Goal: Transaction & Acquisition: Book appointment/travel/reservation

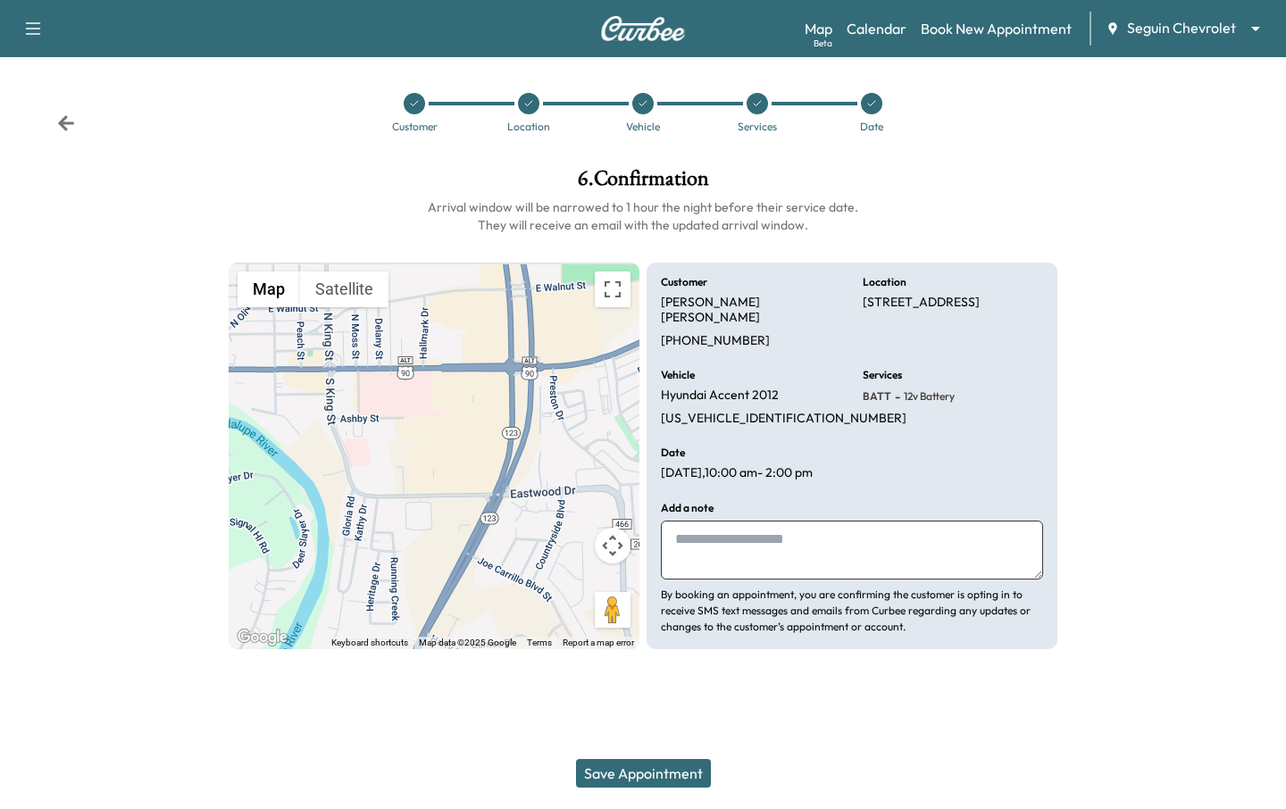
click at [765, 109] on div at bounding box center [757, 103] width 21 height 21
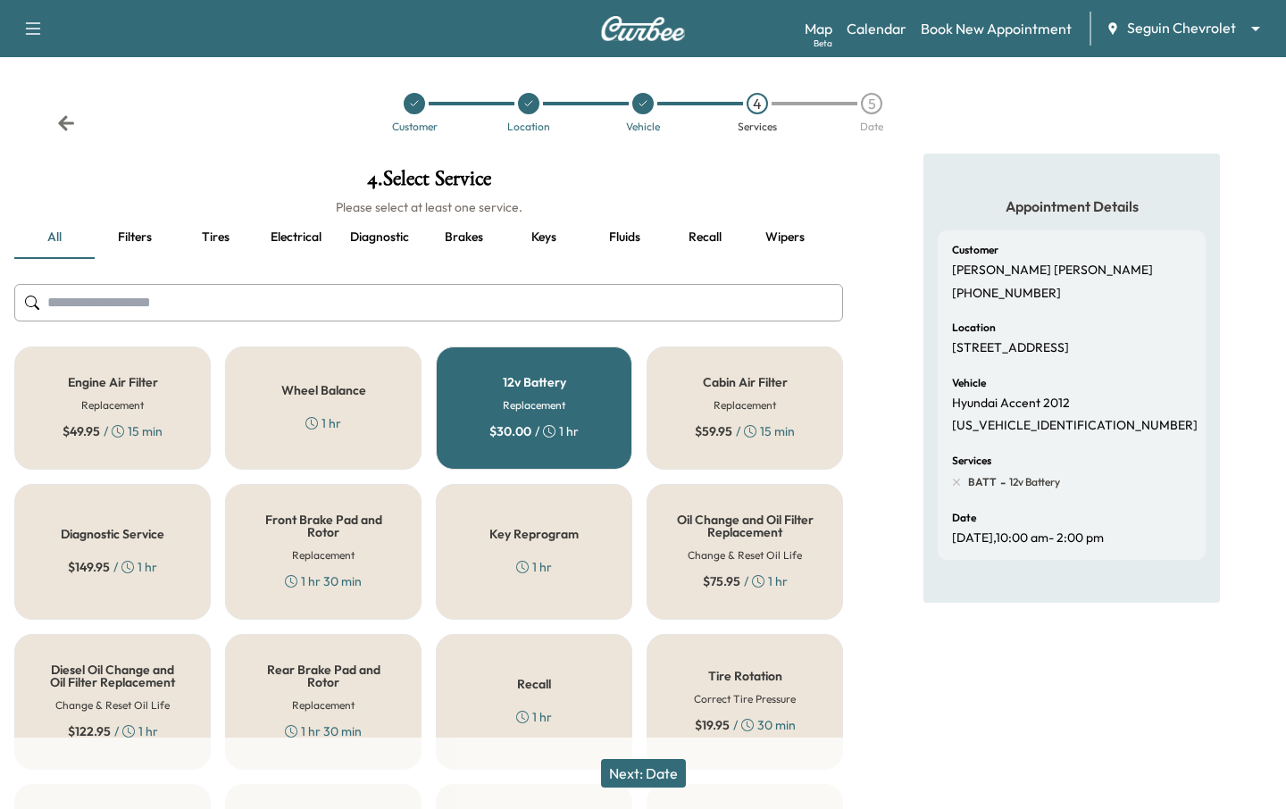
click at [545, 399] on h6 "Replacement" at bounding box center [534, 405] width 63 height 16
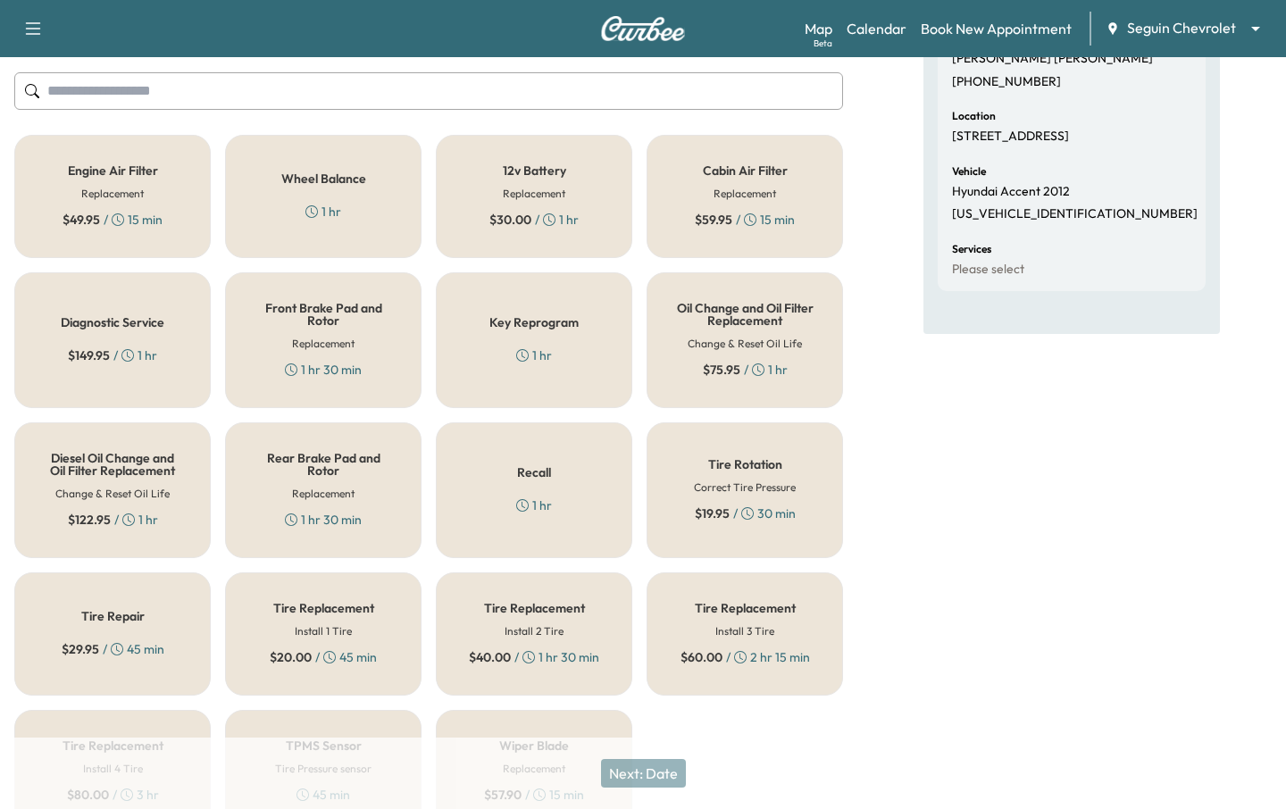
scroll to position [280, 0]
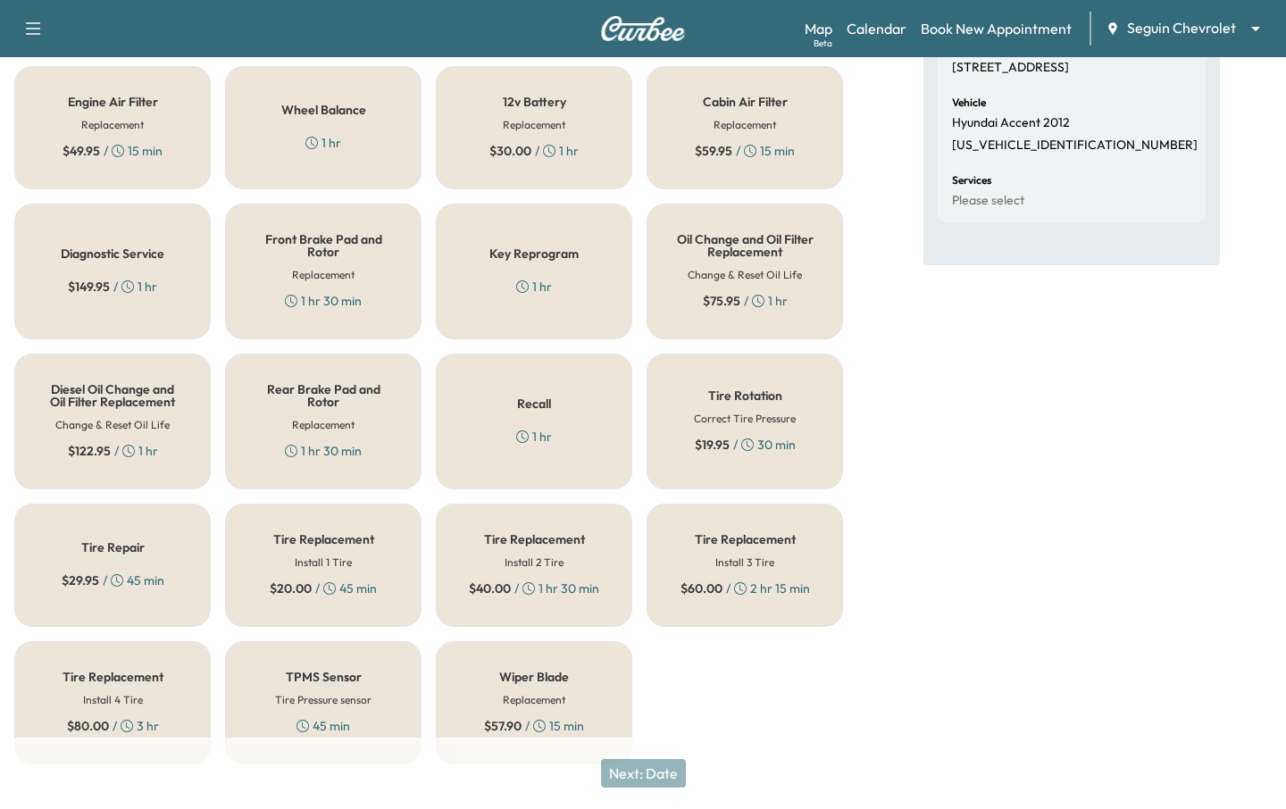
click at [540, 428] on div "1 hr" at bounding box center [534, 437] width 36 height 18
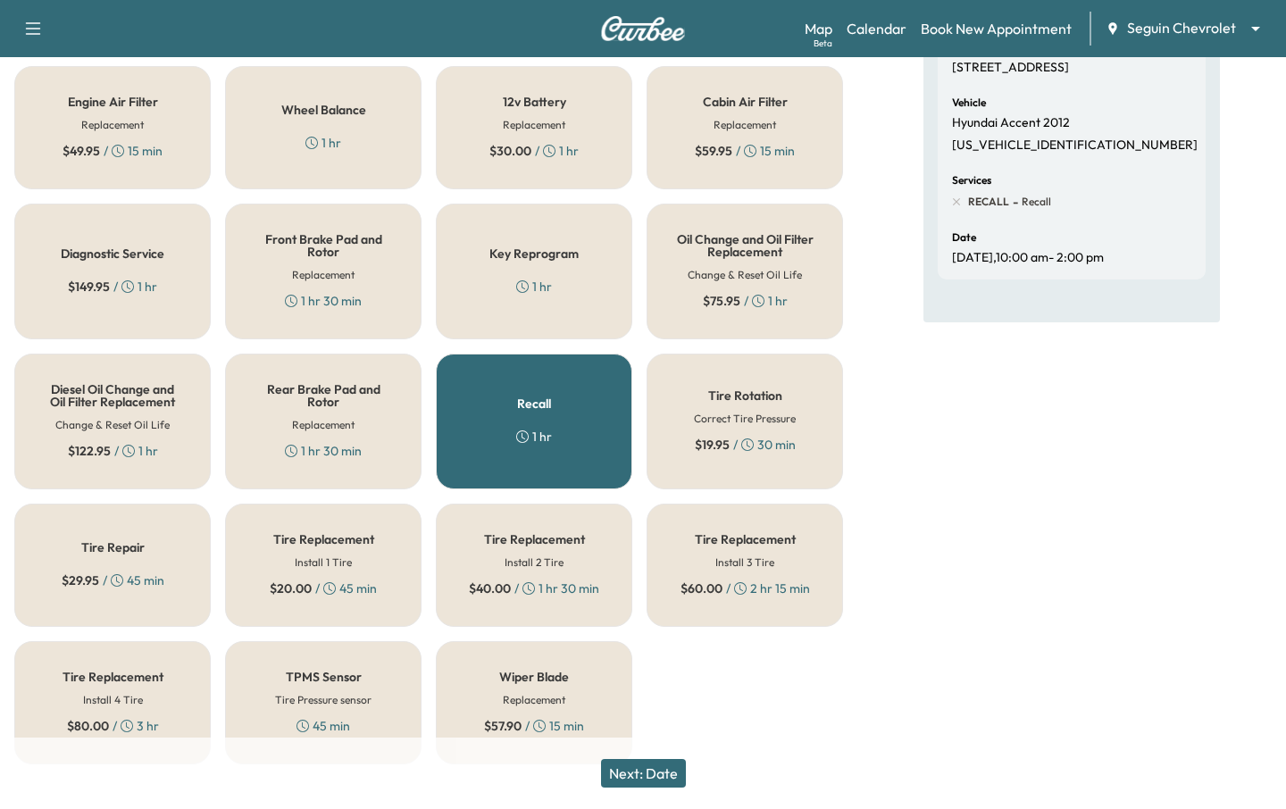
click at [625, 766] on button "Next: Date" at bounding box center [643, 773] width 85 height 29
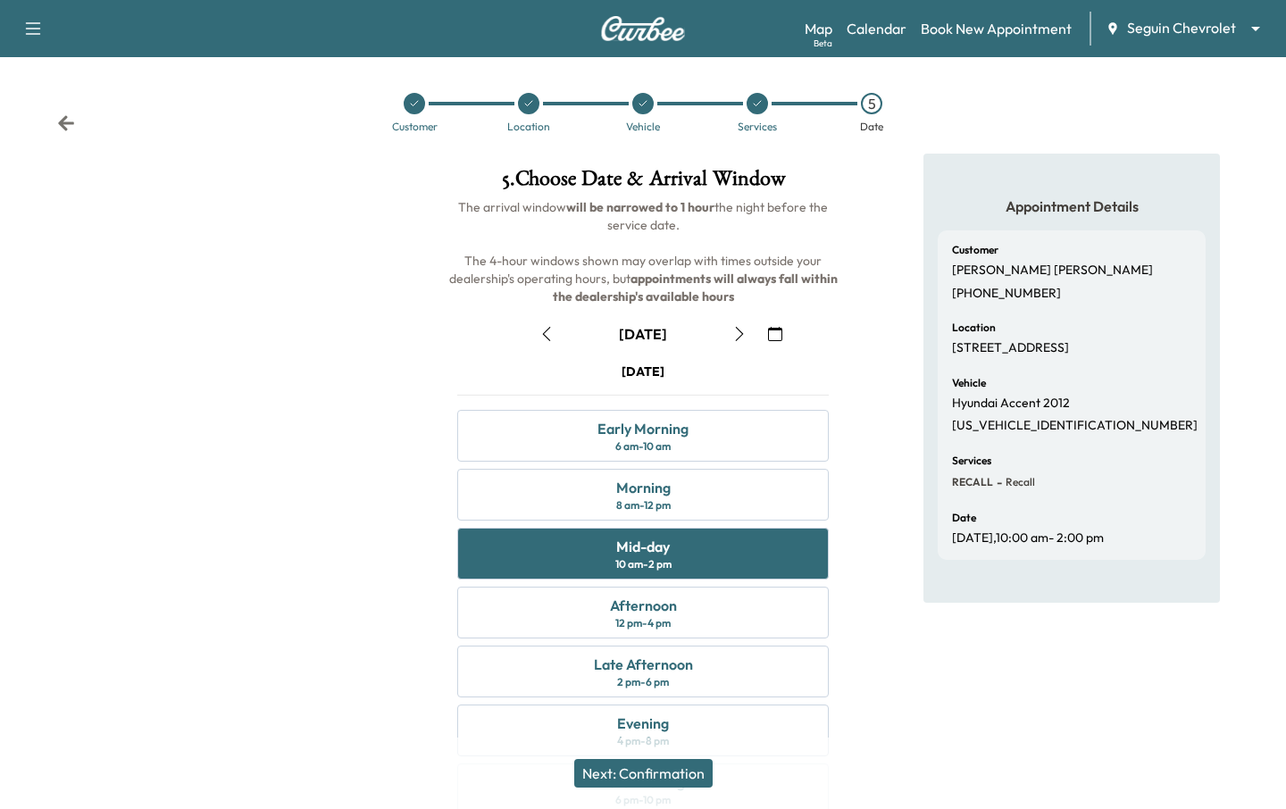
click at [661, 768] on button "Next: Confirmation" at bounding box center [643, 773] width 138 height 29
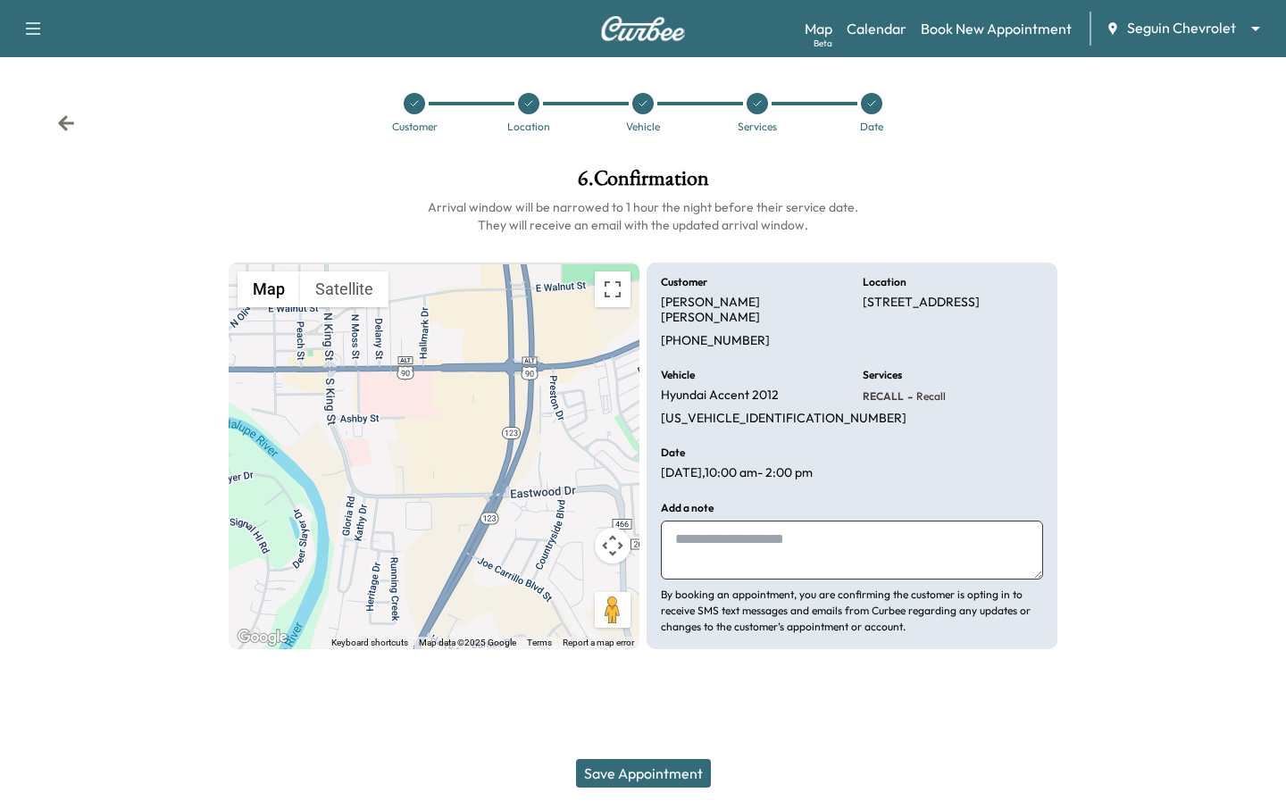
click at [619, 782] on button "Save Appointment" at bounding box center [643, 773] width 135 height 29
click at [876, 104] on div at bounding box center [871, 103] width 21 height 21
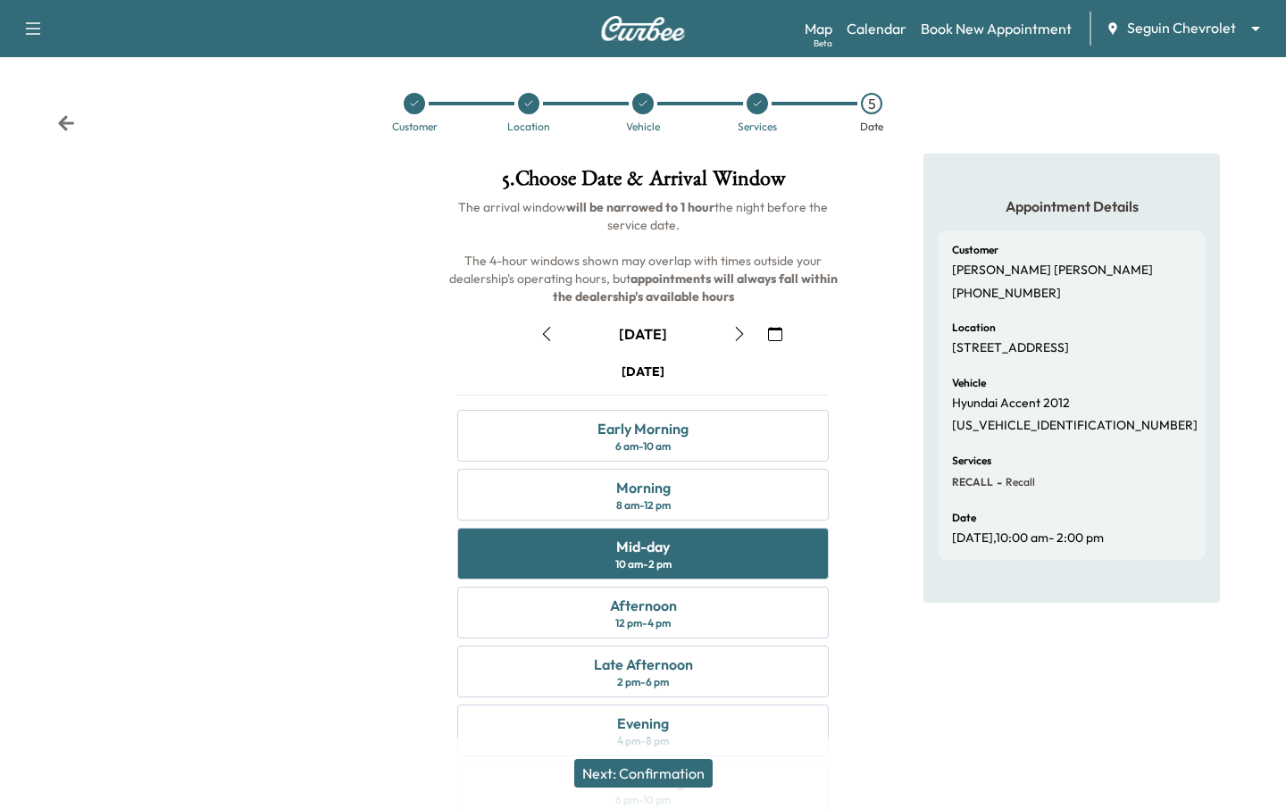
click at [780, 332] on icon "button" at bounding box center [775, 334] width 14 height 14
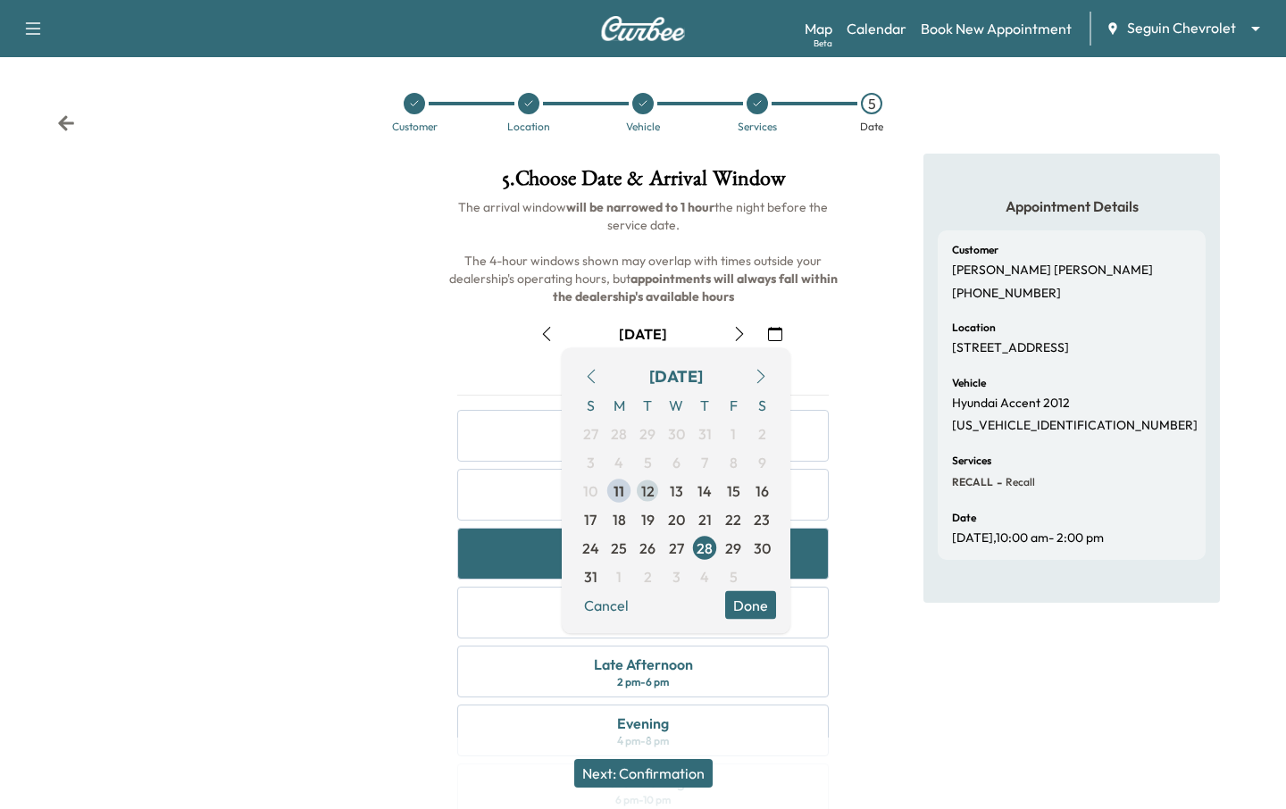
click at [649, 479] on span "12" at bounding box center [647, 491] width 29 height 29
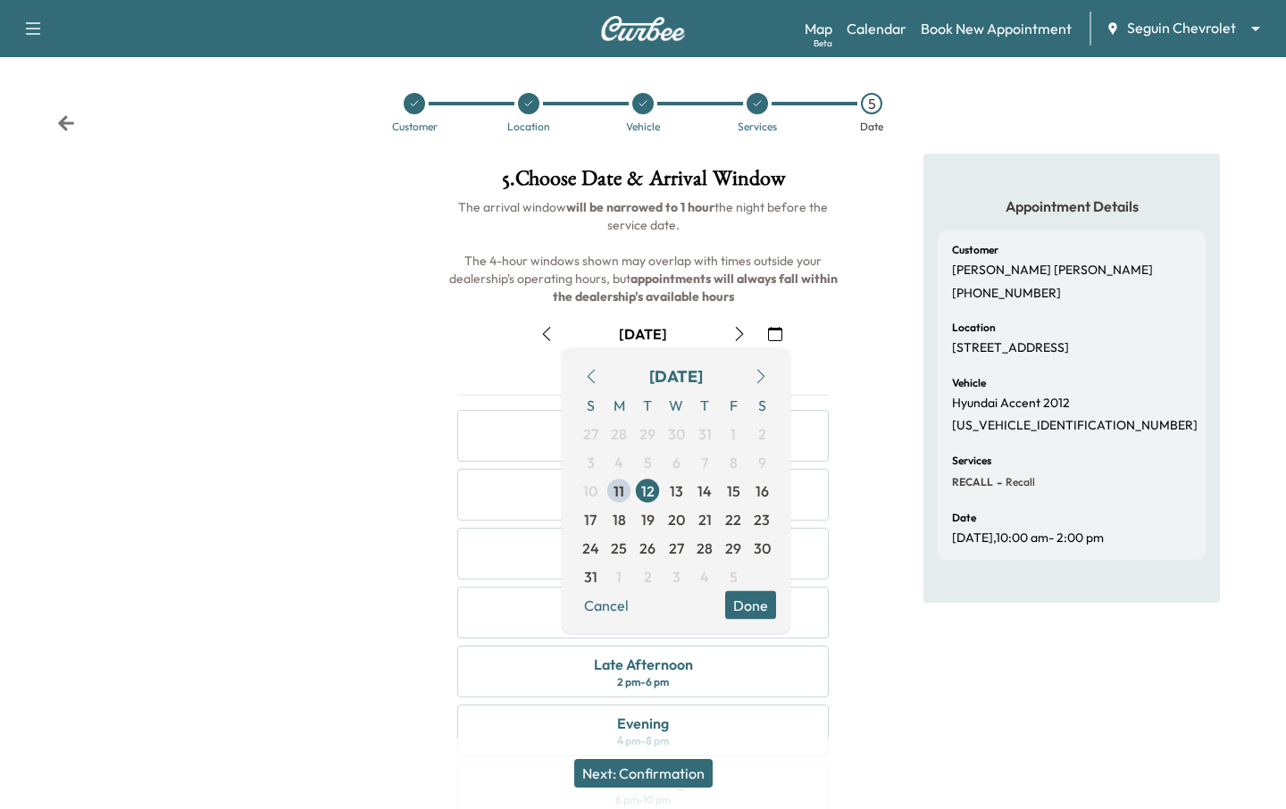
click at [739, 603] on button "Done" at bounding box center [750, 605] width 51 height 29
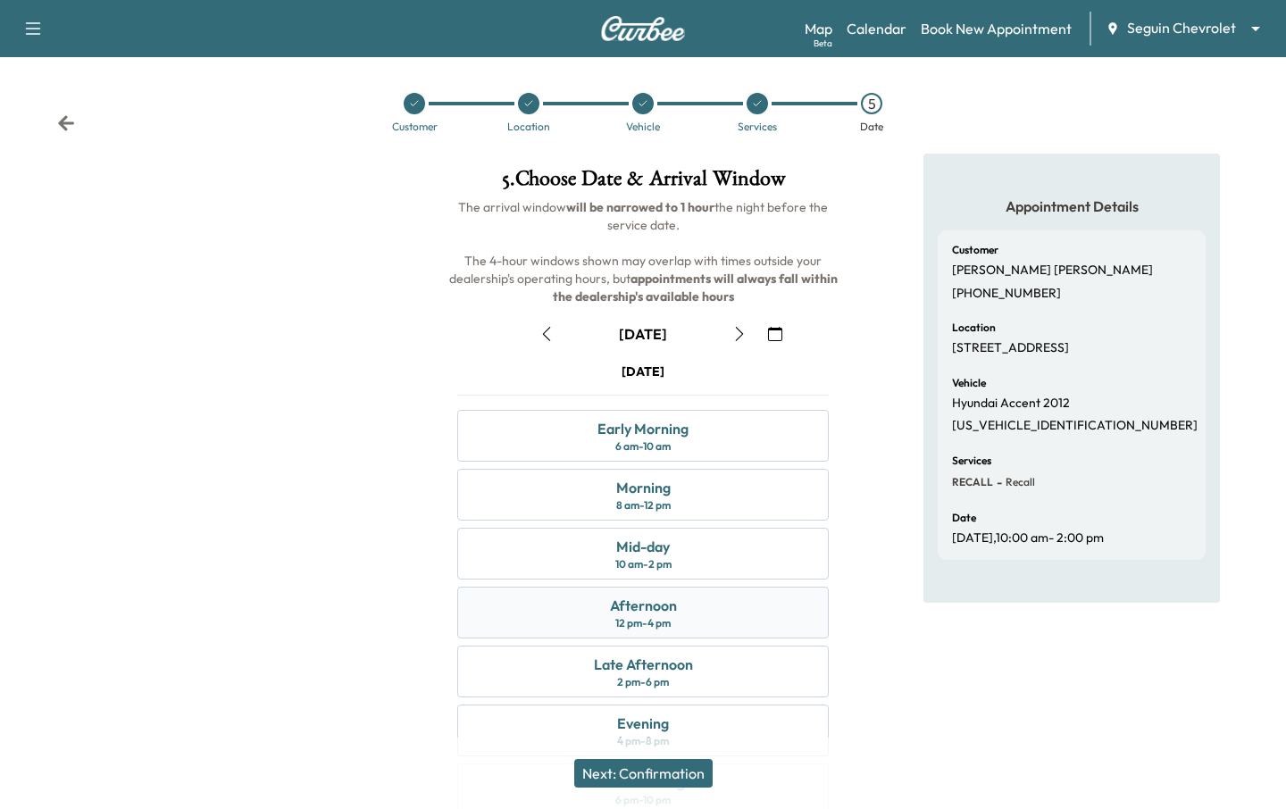
click at [689, 619] on div "Afternoon 12 pm - 4 pm" at bounding box center [643, 613] width 372 height 52
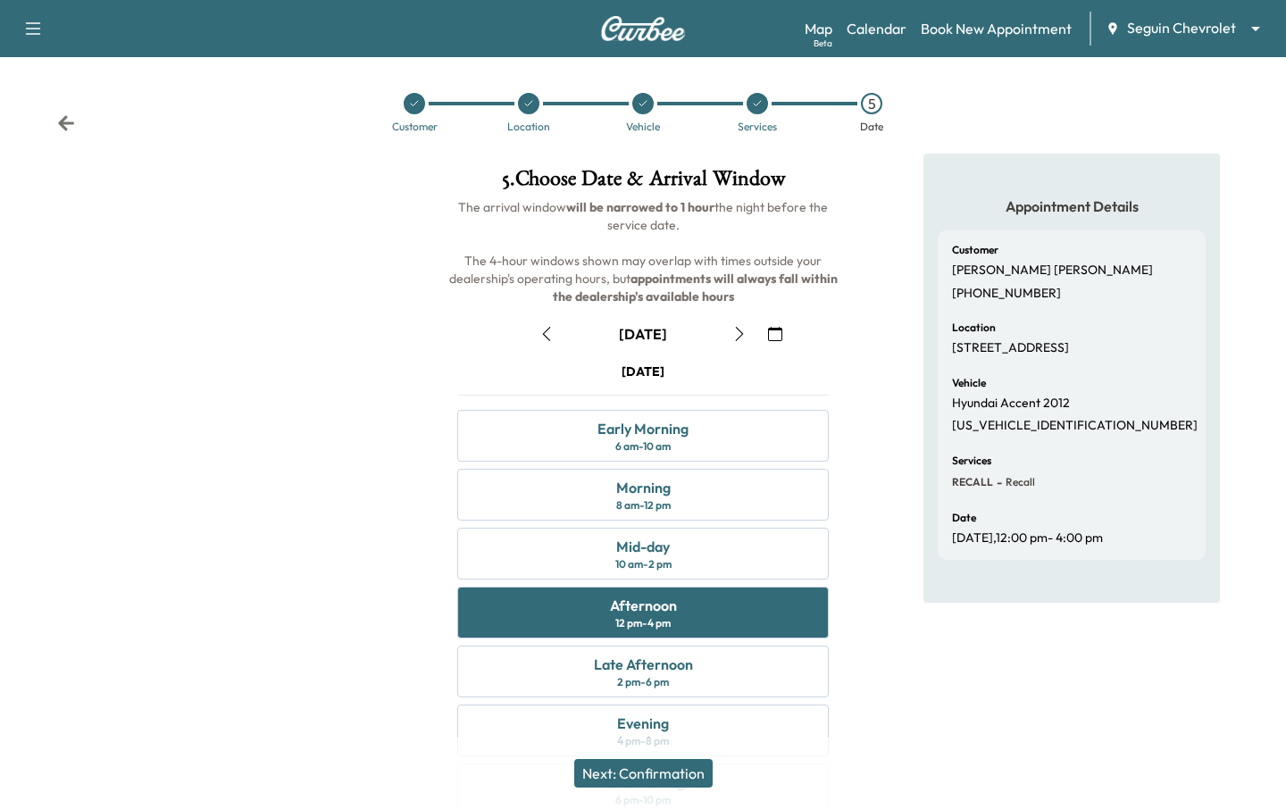
click at [665, 771] on button "Next: Confirmation" at bounding box center [643, 773] width 138 height 29
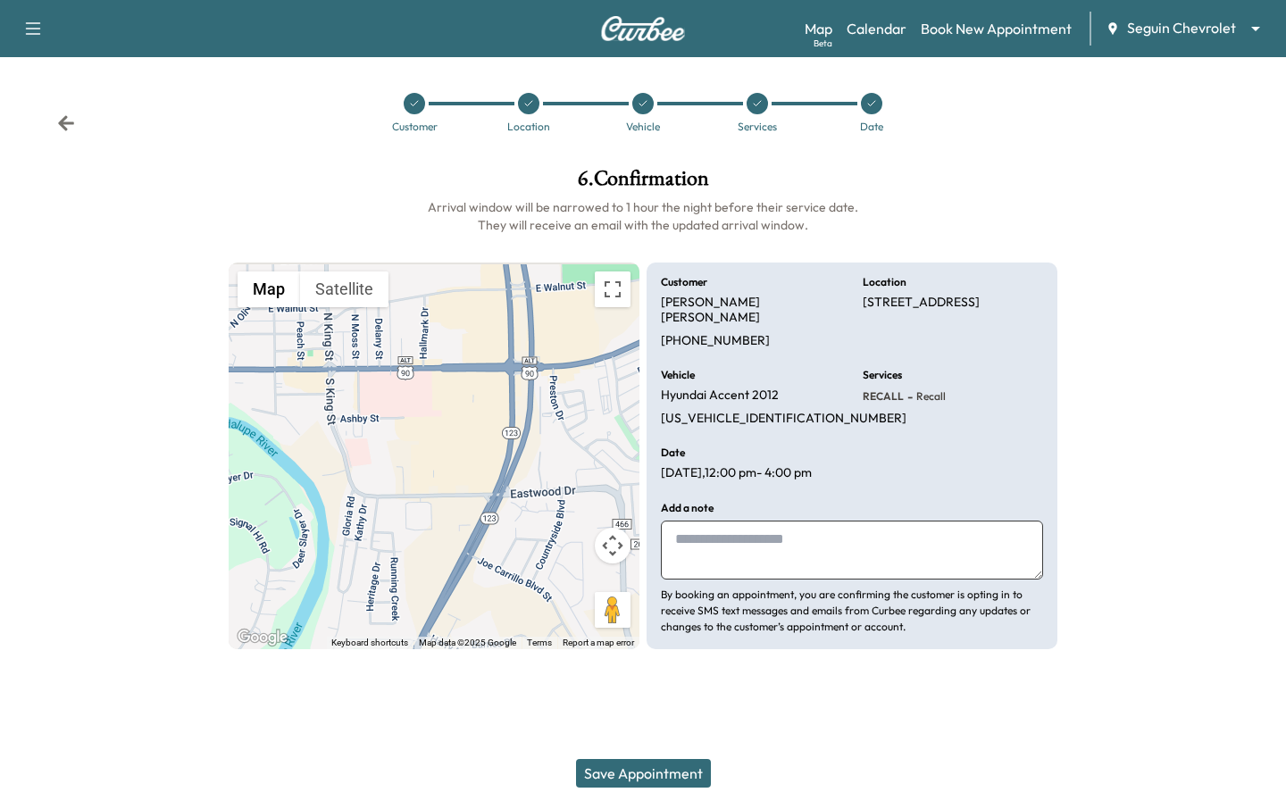
click at [665, 771] on button "Save Appointment" at bounding box center [643, 773] width 135 height 29
